Goal: Task Accomplishment & Management: Complete application form

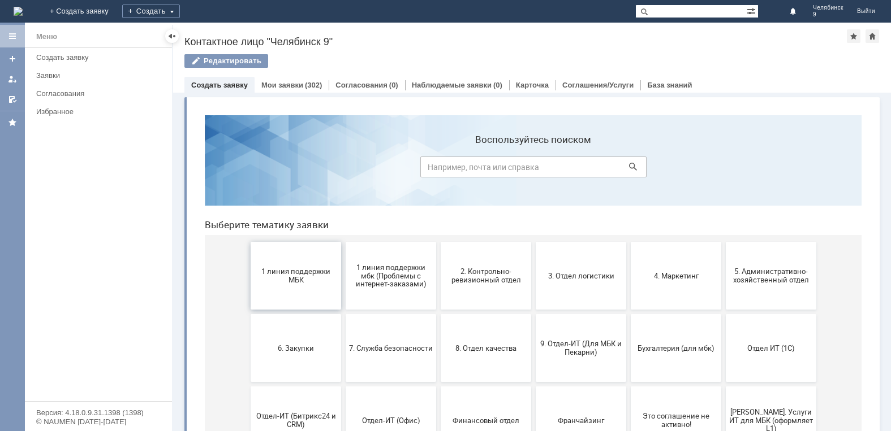
click at [305, 285] on button "1 линия поддержки МБК" at bounding box center [296, 276] width 90 height 68
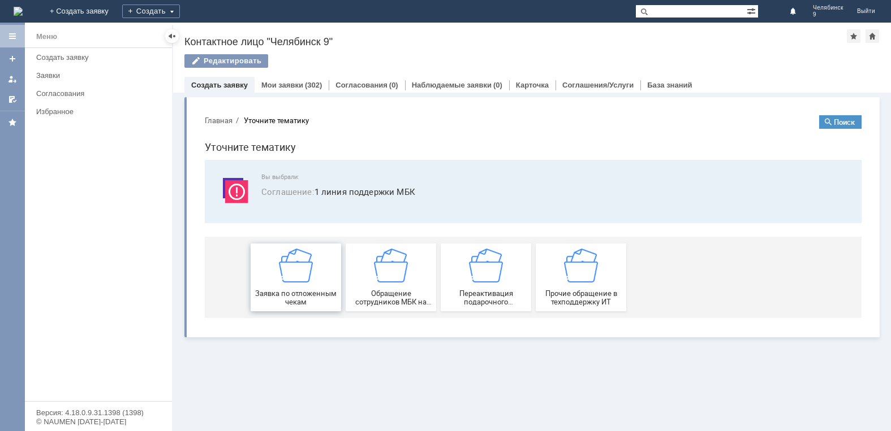
click at [307, 290] on span "Заявка по отложенным чекам" at bounding box center [296, 298] width 84 height 17
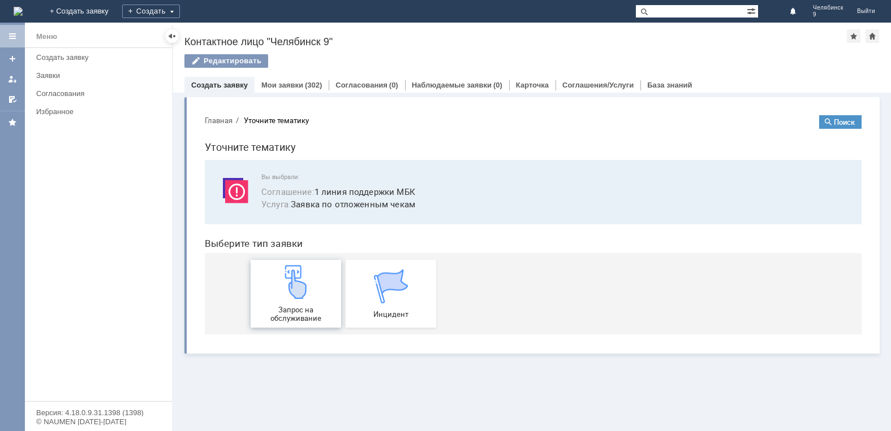
click at [312, 301] on div "Запрос на обслуживание" at bounding box center [296, 294] width 84 height 58
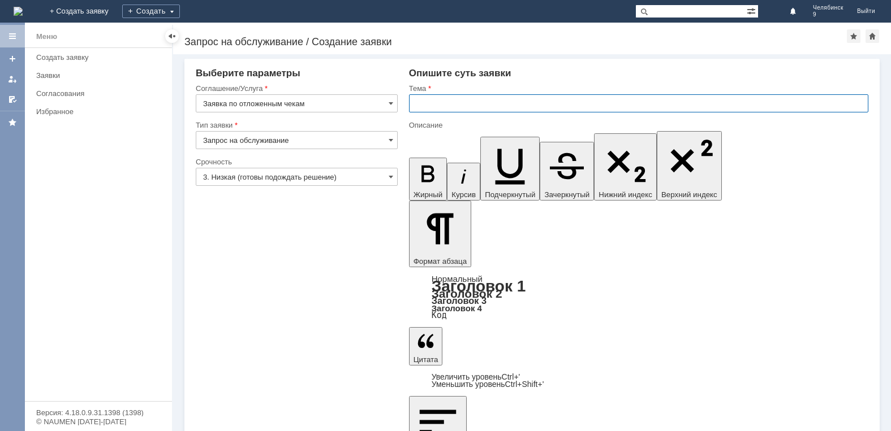
click at [451, 105] on input "text" at bounding box center [638, 103] width 459 height 18
type input "Отложенные чеки"
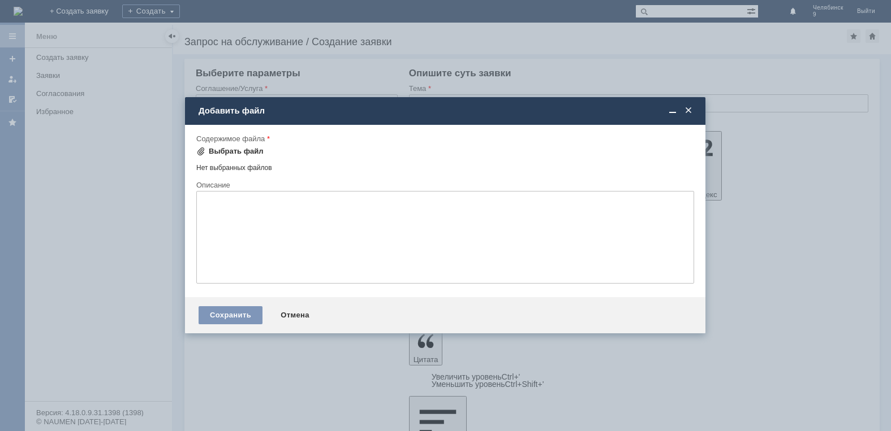
click at [253, 150] on div "Выбрать файл" at bounding box center [236, 151] width 55 height 9
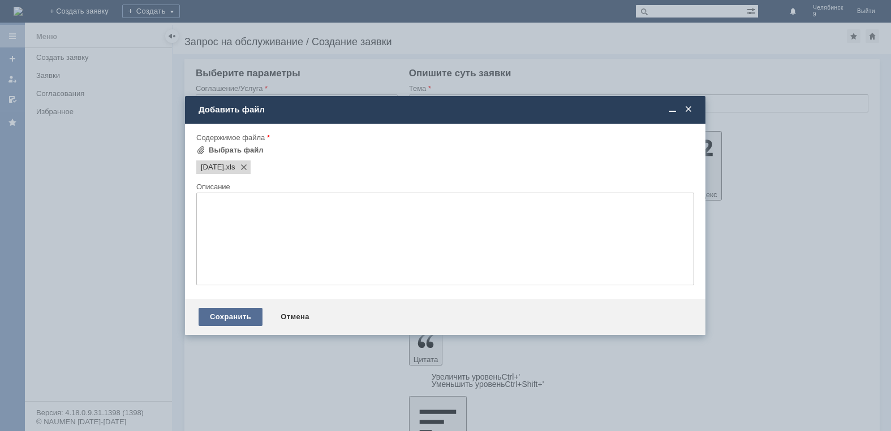
click at [241, 318] on div "Сохранить" at bounding box center [231, 317] width 64 height 18
